Goal: Transaction & Acquisition: Subscribe to service/newsletter

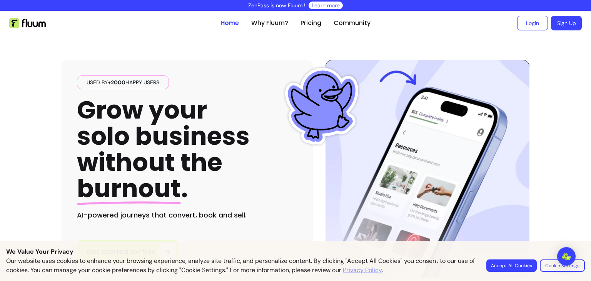
click at [281, 56] on div "Used by +2000 happy users Grow your solo business without the burnout . AI-powe…" at bounding box center [296, 156] width 468 height 243
drag, startPoint x: 107, startPoint y: 83, endPoint x: 125, endPoint y: 83, distance: 18.1
click at [125, 83] on span "Used by +2000 happy users" at bounding box center [123, 83] width 79 height 8
click at [502, 262] on button "Accept All Cookies" at bounding box center [512, 265] width 50 height 12
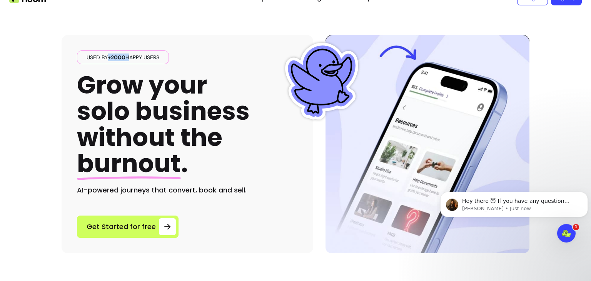
scroll to position [38, 0]
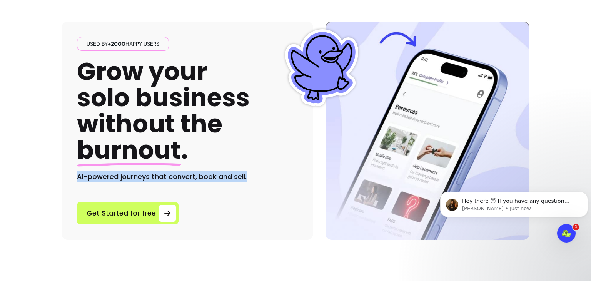
drag, startPoint x: 75, startPoint y: 176, endPoint x: 233, endPoint y: 152, distance: 159.3
click at [254, 176] on h2 "AI-powered journeys that convert, book and sell." at bounding box center [187, 176] width 221 height 11
click at [208, 133] on h1 "Grow your solo business without the burnout ." at bounding box center [163, 111] width 173 height 105
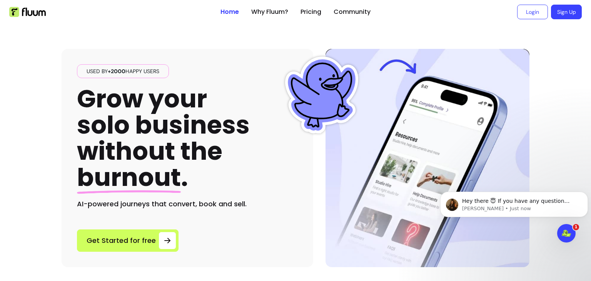
scroll to position [0, 0]
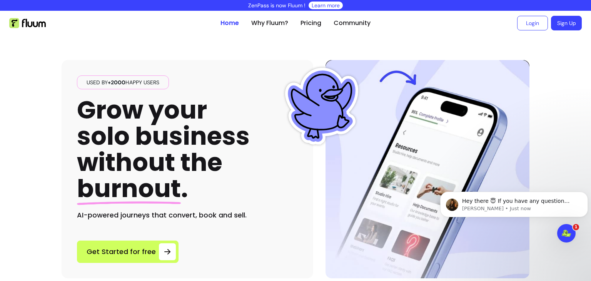
click at [552, 24] on link "Sign Up" at bounding box center [566, 23] width 31 height 15
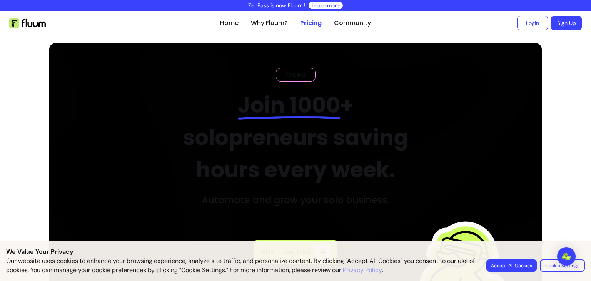
click at [524, 272] on div "Our website uses cookies to enhance your browsing experience, analyze site traf…" at bounding box center [295, 265] width 579 height 18
click at [523, 267] on button "Accept All Cookies" at bounding box center [512, 265] width 50 height 12
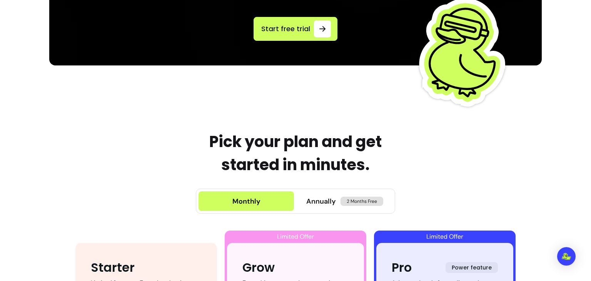
scroll to position [308, 0]
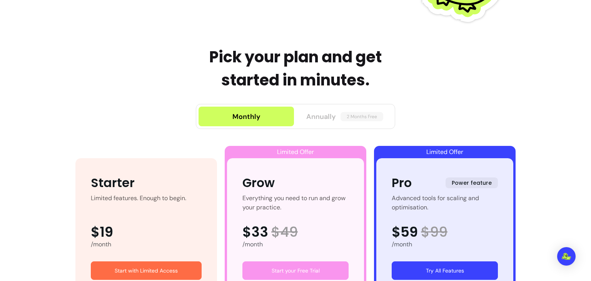
click at [326, 116] on span "Annually" at bounding box center [321, 116] width 30 height 11
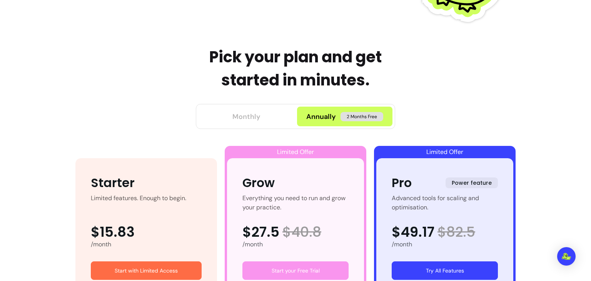
click at [260, 116] on button "Monthly" at bounding box center [246, 117] width 95 height 20
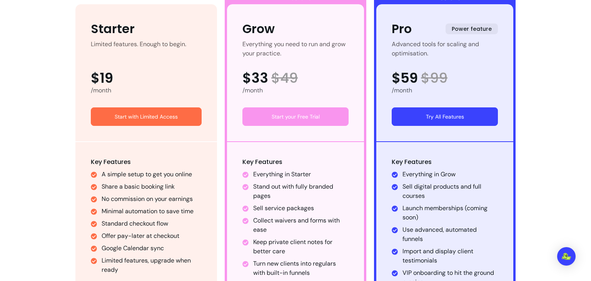
scroll to position [539, 0]
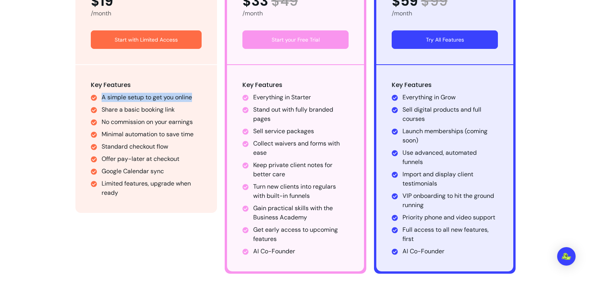
drag, startPoint x: 102, startPoint y: 97, endPoint x: 192, endPoint y: 99, distance: 90.1
click at [192, 99] on li "A simple setup to get you online" at bounding box center [152, 97] width 100 height 9
drag, startPoint x: 104, startPoint y: 110, endPoint x: 191, endPoint y: 109, distance: 87.0
click at [191, 109] on li "Share a basic booking link" at bounding box center [152, 109] width 100 height 9
drag, startPoint x: 100, startPoint y: 122, endPoint x: 192, endPoint y: 121, distance: 91.6
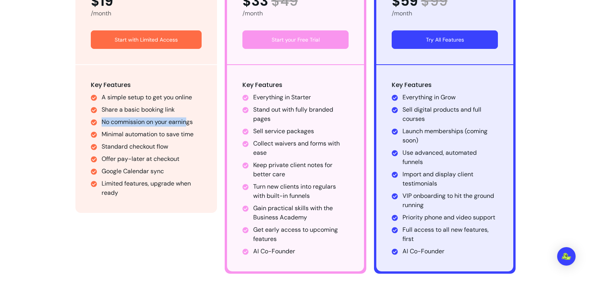
click at [193, 121] on ul "A simple setup to get you online Share a basic booking link No commission on yo…" at bounding box center [146, 145] width 111 height 105
drag, startPoint x: 107, startPoint y: 131, endPoint x: 194, endPoint y: 132, distance: 86.6
click at [194, 132] on li "Minimal automation to save time" at bounding box center [152, 134] width 100 height 9
drag, startPoint x: 97, startPoint y: 146, endPoint x: 176, endPoint y: 146, distance: 78.2
click at [175, 146] on ul "A simple setup to get you online Share a basic booking link No commission on yo…" at bounding box center [146, 145] width 111 height 105
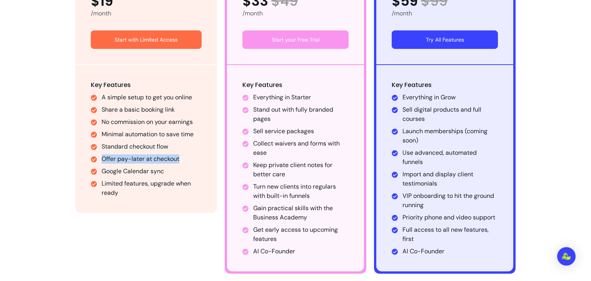
drag, startPoint x: 99, startPoint y: 159, endPoint x: 185, endPoint y: 158, distance: 85.9
click at [185, 158] on ul "A simple setup to get you online Share a basic booking link No commission on yo…" at bounding box center [146, 145] width 111 height 105
drag, startPoint x: 99, startPoint y: 170, endPoint x: 179, endPoint y: 170, distance: 79.7
click at [179, 170] on ul "A simple setup to get you online Share a basic booking link No commission on yo…" at bounding box center [146, 145] width 111 height 105
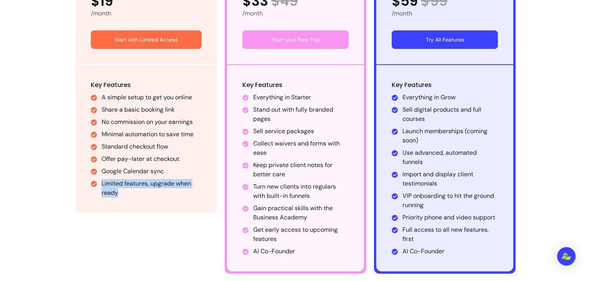
drag, startPoint x: 101, startPoint y: 183, endPoint x: 167, endPoint y: 195, distance: 67.2
click at [164, 193] on li "Limited features, upgrade when ready" at bounding box center [152, 188] width 100 height 18
drag, startPoint x: 259, startPoint y: 97, endPoint x: 320, endPoint y: 102, distance: 61.0
click at [319, 99] on li "Everything in Starter" at bounding box center [300, 97] width 95 height 9
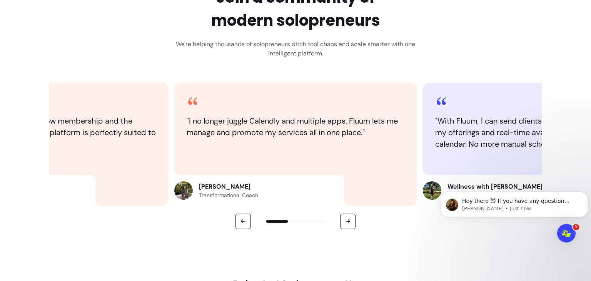
scroll to position [885, 0]
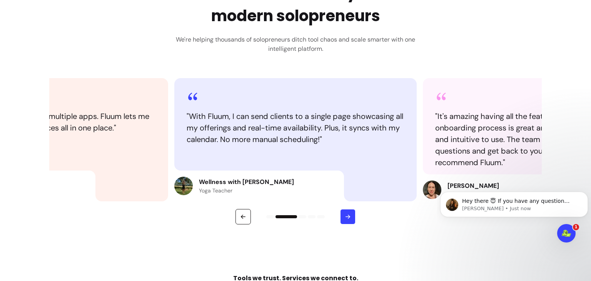
click at [348, 220] on icon "button" at bounding box center [348, 216] width 7 height 7
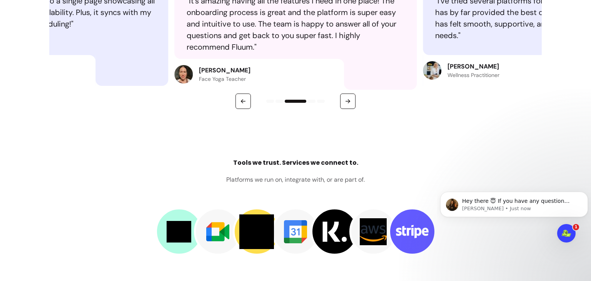
scroll to position [1116, 0]
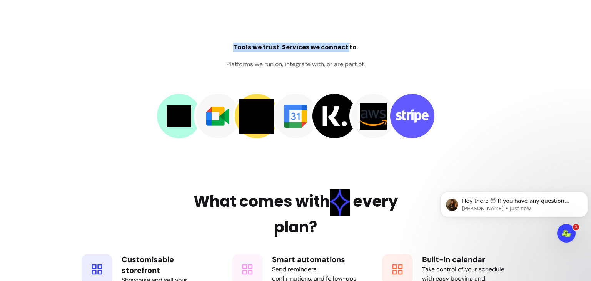
drag, startPoint x: 239, startPoint y: 56, endPoint x: 370, endPoint y: 59, distance: 130.9
click at [352, 52] on h4 "Tools we trust. Services we connect to." at bounding box center [295, 47] width 125 height 9
click at [370, 59] on div "Tools we trust. Services we connect to. Platforms we run on, integrate with, or…" at bounding box center [295, 91] width 443 height 97
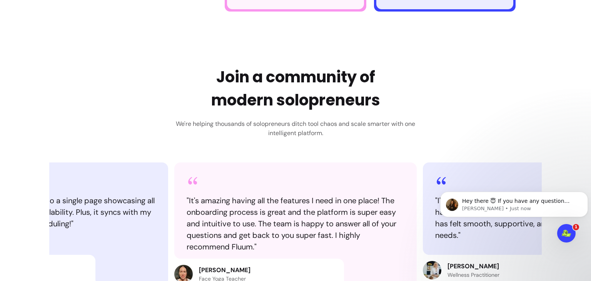
scroll to position [0, 0]
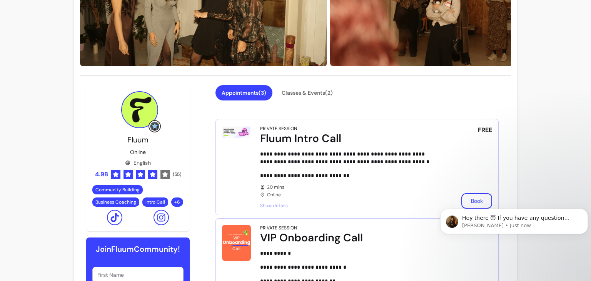
scroll to position [115, 0]
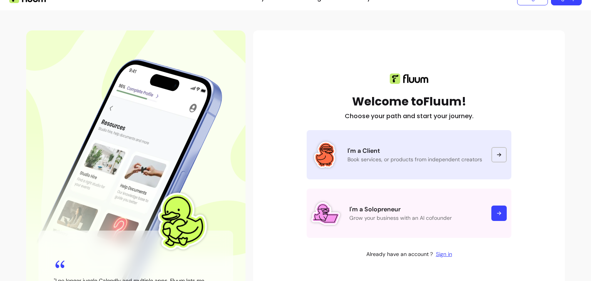
scroll to position [38, 0]
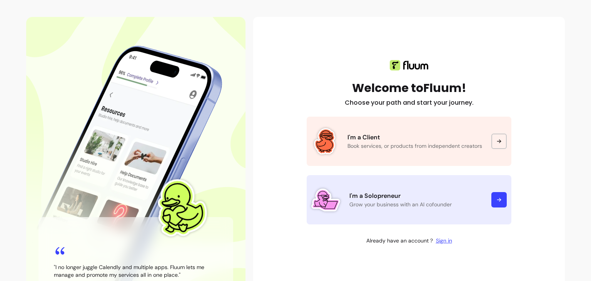
click at [498, 199] on icon at bounding box center [499, 200] width 6 height 6
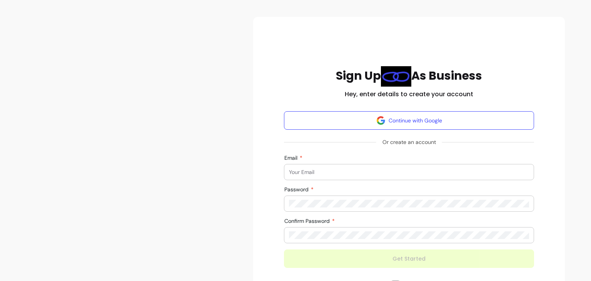
click at [323, 168] on input "Email" at bounding box center [409, 172] width 240 height 8
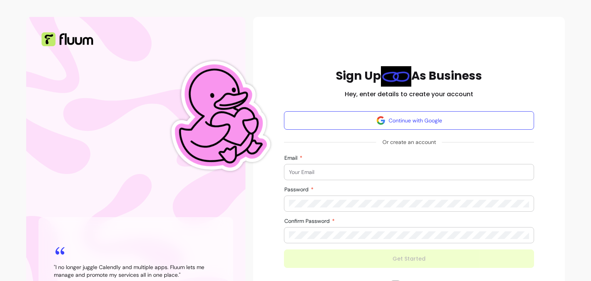
click at [353, 169] on input "Email" at bounding box center [409, 172] width 240 height 8
type input "D"
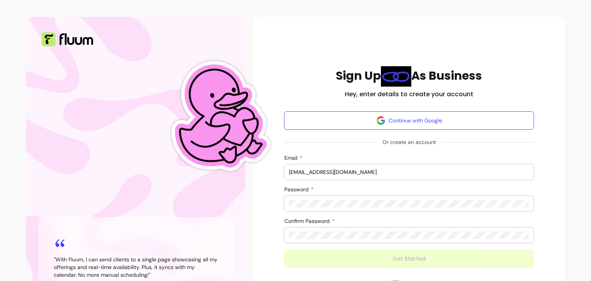
type input "[EMAIL_ADDRESS][DOMAIN_NAME]"
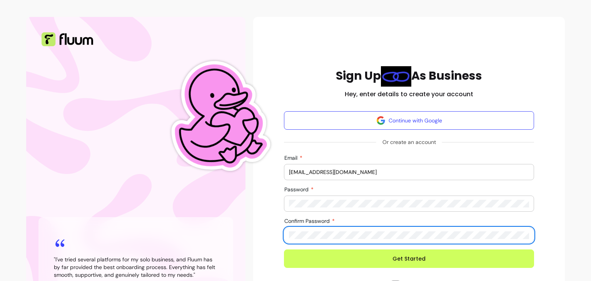
click at [284, 249] on button "Get Started" at bounding box center [409, 258] width 250 height 18
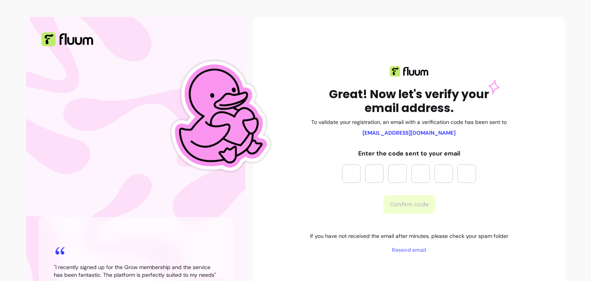
click at [354, 179] on input "Please enter OTP character 1" at bounding box center [351, 173] width 18 height 18
click at [351, 174] on input "Please enter OTP character 1" at bounding box center [351, 173] width 18 height 18
paste input "*"
type input "*"
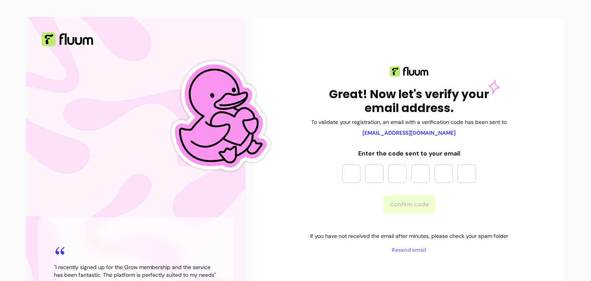
type input "*"
click at [393, 198] on button "Confirm code" at bounding box center [409, 204] width 52 height 18
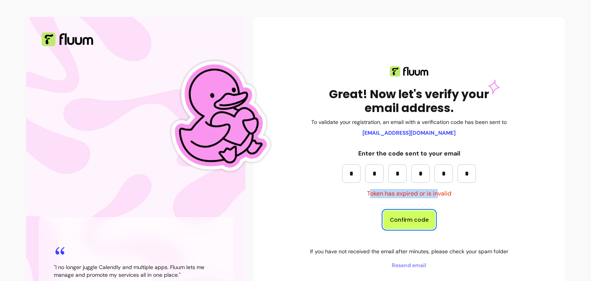
drag, startPoint x: 368, startPoint y: 193, endPoint x: 440, endPoint y: 196, distance: 71.7
click at [439, 194] on p "Token has expired or is invalid" at bounding box center [409, 193] width 134 height 9
click at [396, 268] on span "Resend email" at bounding box center [409, 265] width 198 height 8
